Goal: Communication & Community: Participate in discussion

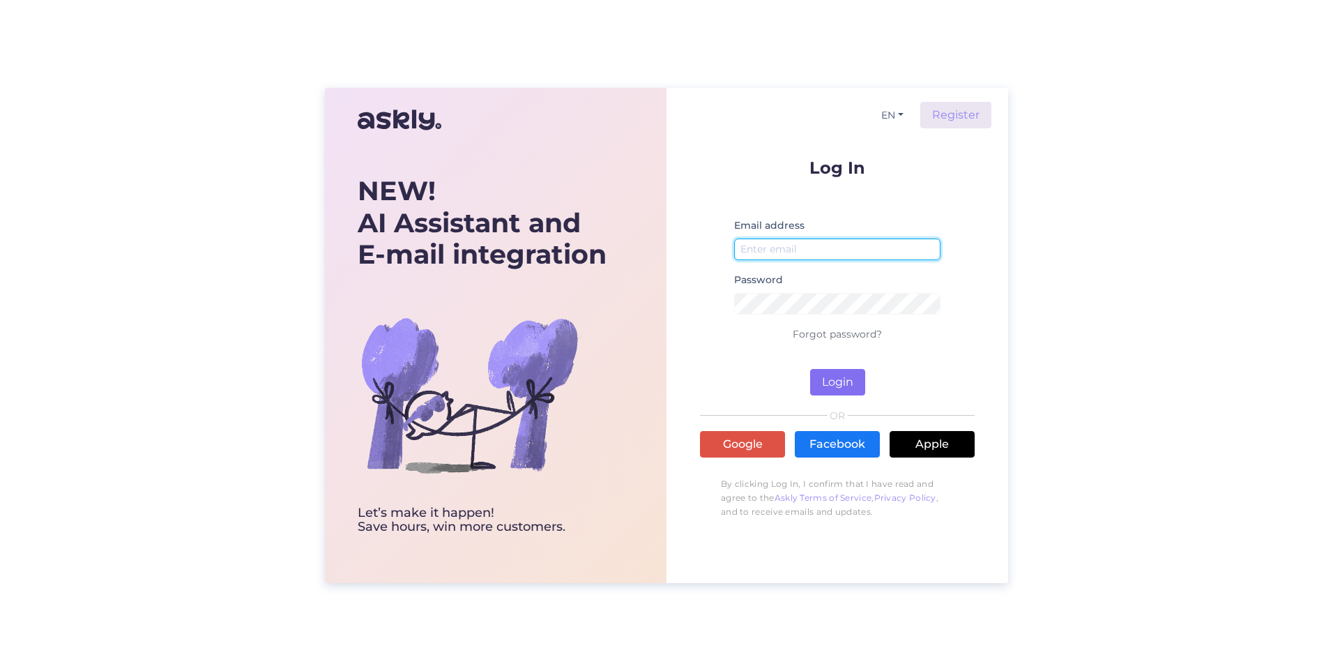
type input "[EMAIL_ADDRESS][DOMAIN_NAME]"
click at [840, 381] on button "Login" at bounding box center [837, 382] width 55 height 26
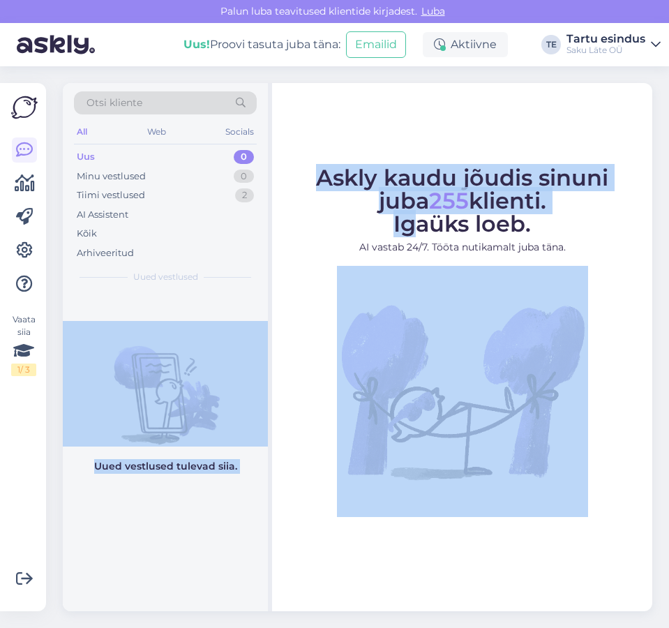
drag, startPoint x: 8, startPoint y: 210, endPoint x: 413, endPoint y: 231, distance: 405.0
click at [413, 231] on div "Vaata siia 1 / 3 Võimalused Veendu, et Askly loob sulle väärtust. Sulge Ühenda …" at bounding box center [334, 346] width 669 height 561
click at [109, 150] on div "Uus 0" at bounding box center [165, 157] width 183 height 20
click at [126, 197] on div "Tiimi vestlused" at bounding box center [111, 195] width 68 height 14
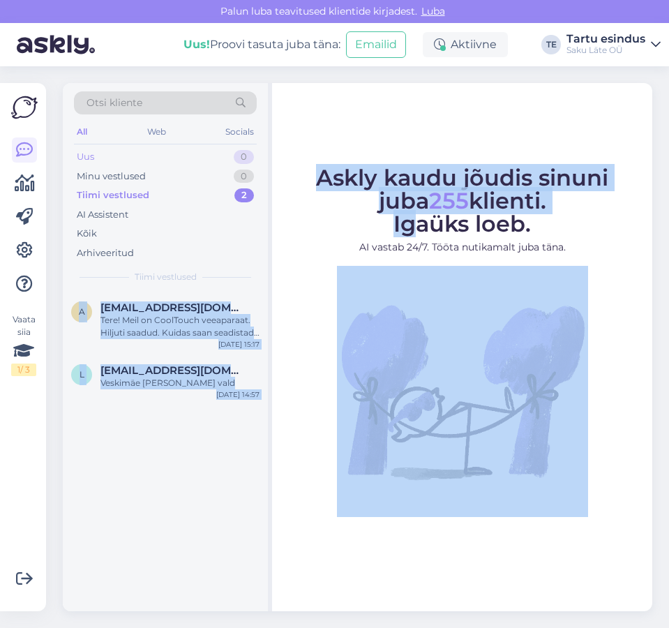
click at [101, 154] on div "Uus 0" at bounding box center [165, 157] width 183 height 20
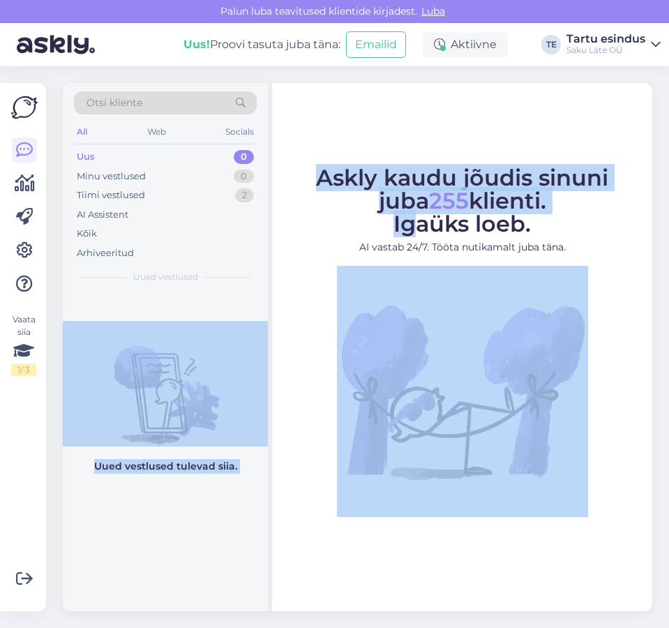
click at [146, 539] on div "Uued vestlused tulevad siia." at bounding box center [165, 450] width 205 height 319
